Goal: Find specific fact: Find specific fact

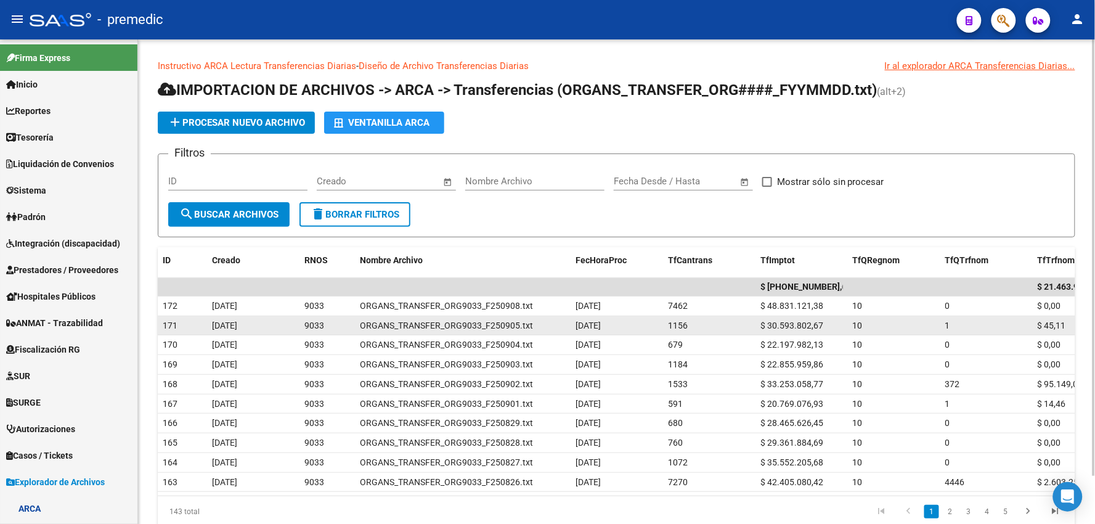
click at [794, 322] on span "$ 30.593.802,67" at bounding box center [792, 326] width 63 height 10
copy span "30.593.802,67"
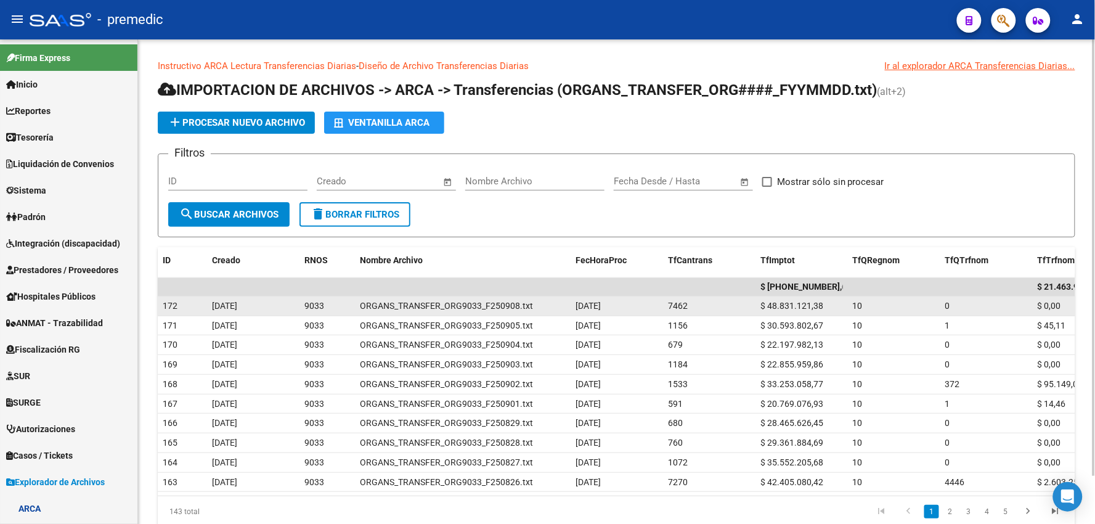
click at [795, 304] on span "$ 48.831.121,38" at bounding box center [792, 306] width 63 height 10
copy span "48.831.121,38"
